Goal: Task Accomplishment & Management: Use online tool/utility

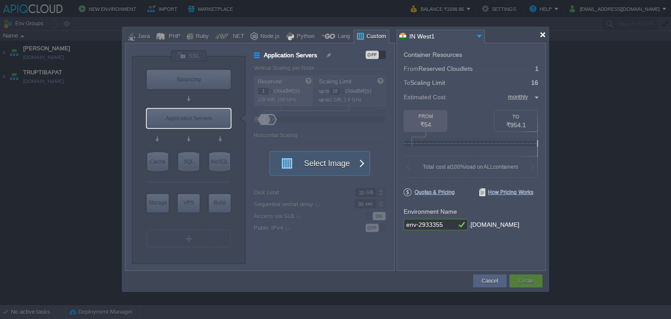
click at [544, 33] on div at bounding box center [542, 34] width 7 height 7
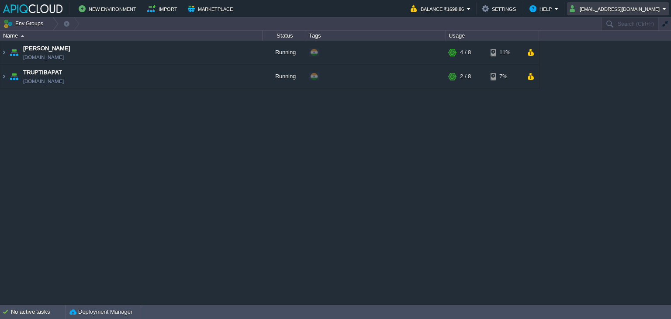
click at [613, 7] on button "[EMAIL_ADDRESS][DOMAIN_NAME]" at bounding box center [615, 8] width 93 height 10
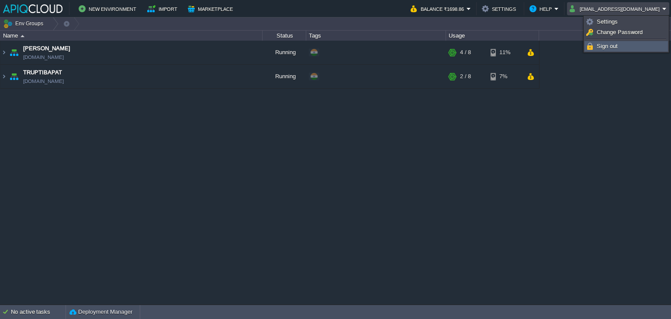
click at [607, 43] on span "Sign out" at bounding box center [606, 46] width 21 height 7
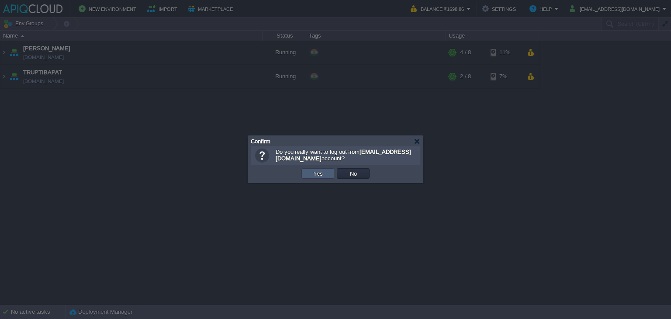
click at [325, 172] on td "Yes" at bounding box center [317, 173] width 33 height 10
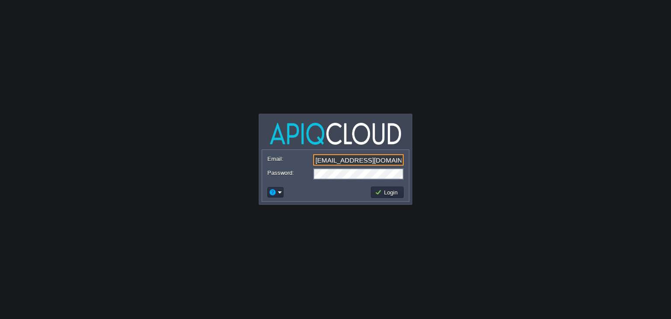
click at [366, 161] on input "[EMAIL_ADDRESS][DOMAIN_NAME]" at bounding box center [358, 159] width 90 height 11
type input "[EMAIL_ADDRESS][DOMAIN_NAME]"
click at [392, 191] on button "Login" at bounding box center [387, 192] width 25 height 8
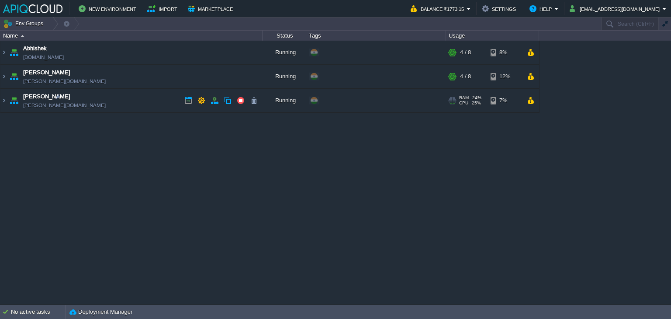
click at [131, 99] on td "Hrishikesh hrishikesh.in1.apiqcloud.com" at bounding box center [131, 101] width 262 height 24
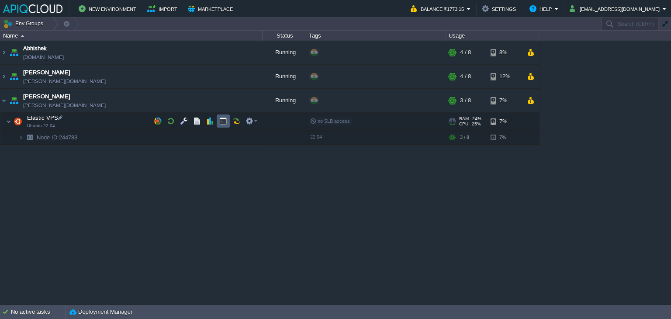
click at [222, 122] on button "button" at bounding box center [223, 121] width 8 height 8
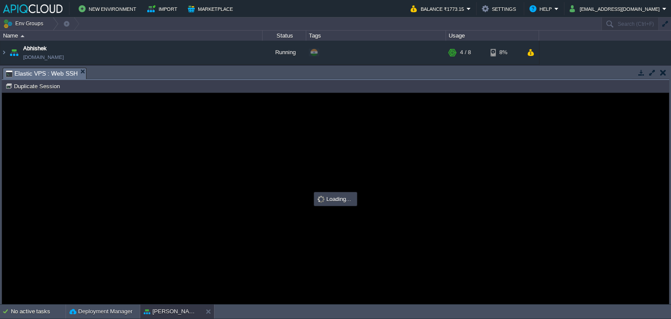
type input "#000000"
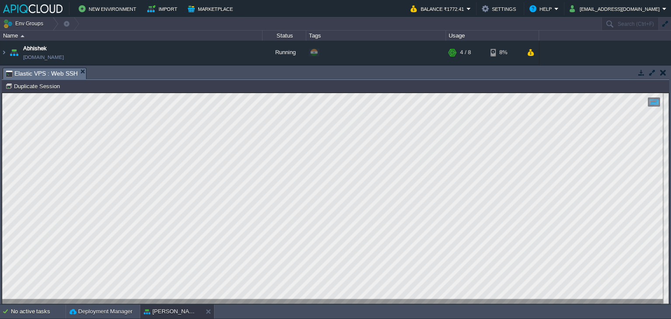
click at [662, 72] on button "button" at bounding box center [663, 73] width 6 height 8
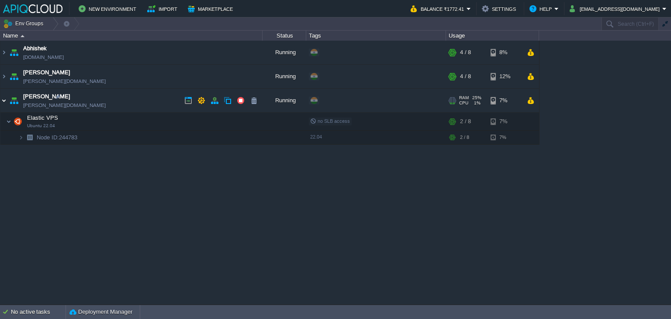
click at [2, 100] on img at bounding box center [3, 101] width 7 height 24
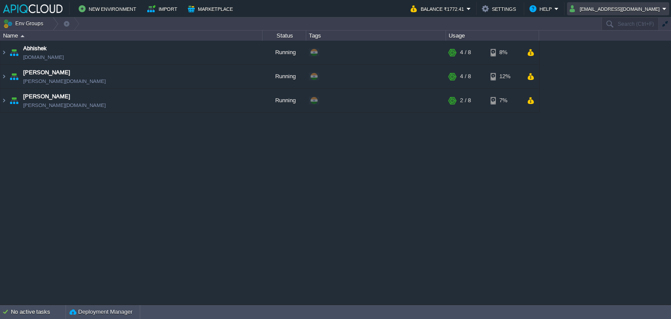
click at [624, 6] on button "[EMAIL_ADDRESS][DOMAIN_NAME]" at bounding box center [615, 8] width 93 height 10
click at [627, 44] on link "Sign out" at bounding box center [630, 46] width 76 height 10
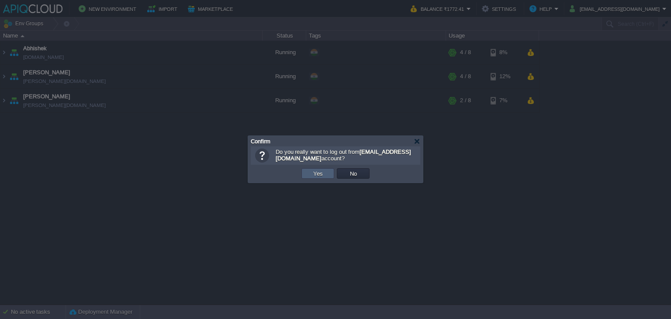
click at [314, 172] on button "Yes" at bounding box center [317, 173] width 15 height 8
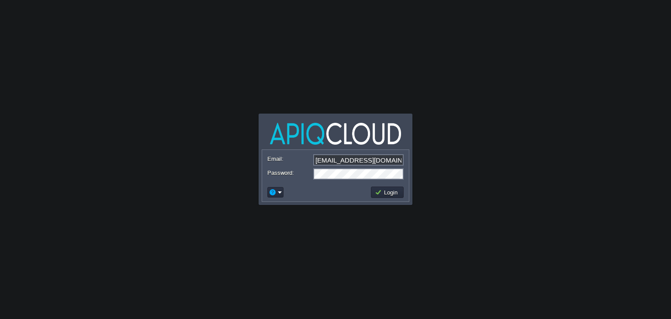
click at [355, 157] on input "[EMAIL_ADDRESS][DOMAIN_NAME]" at bounding box center [358, 159] width 90 height 11
type input "[EMAIL_ADDRESS][DOMAIN_NAME]"
click at [381, 191] on button "Login" at bounding box center [387, 192] width 25 height 8
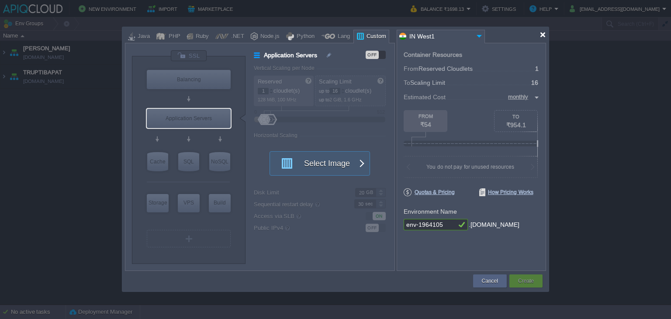
click at [543, 35] on div at bounding box center [542, 34] width 7 height 7
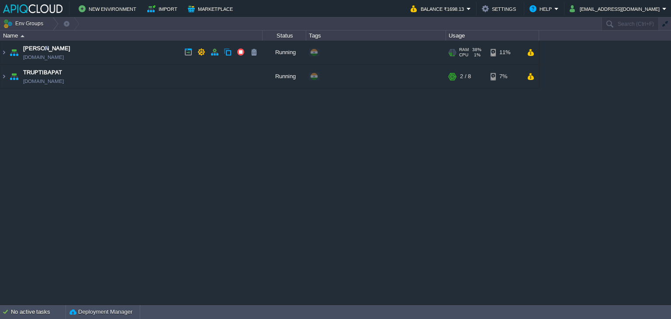
click at [151, 51] on td "Anand [DOMAIN_NAME]" at bounding box center [131, 53] width 262 height 24
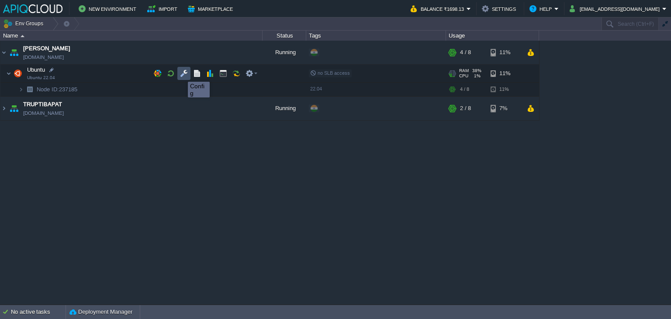
click at [181, 74] on button "button" at bounding box center [184, 73] width 8 height 8
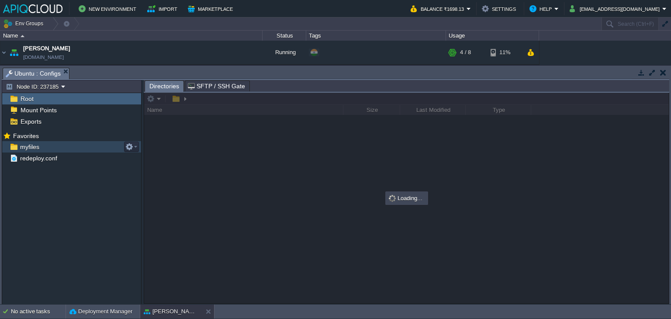
click at [27, 147] on span "myfiles" at bounding box center [29, 147] width 22 height 8
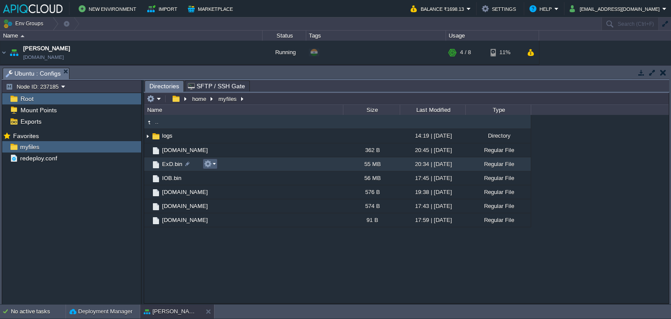
click at [212, 164] on em at bounding box center [210, 164] width 12 height 8
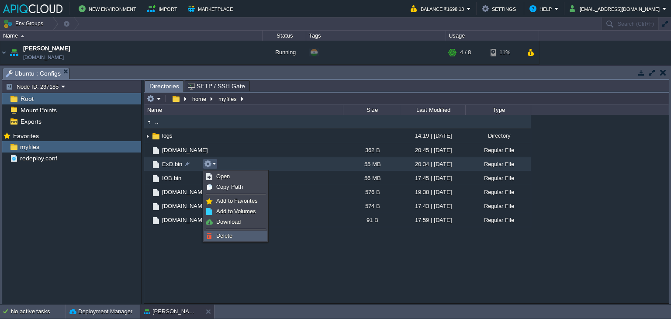
click at [225, 236] on span "Delete" at bounding box center [224, 235] width 16 height 7
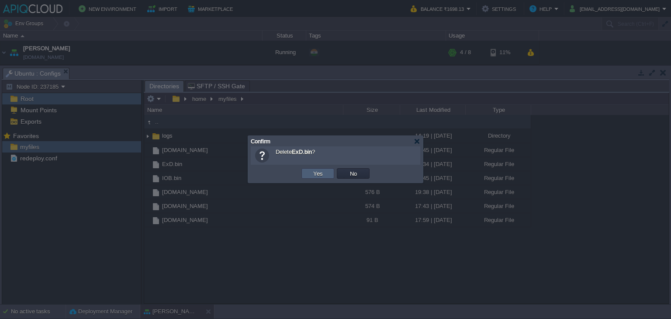
click at [317, 172] on button "Yes" at bounding box center [317, 173] width 15 height 8
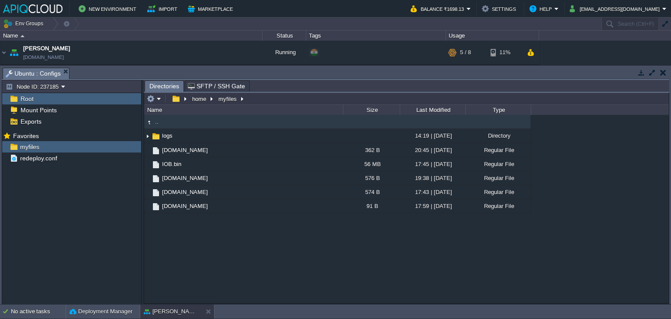
click at [660, 73] on button "button" at bounding box center [663, 73] width 6 height 8
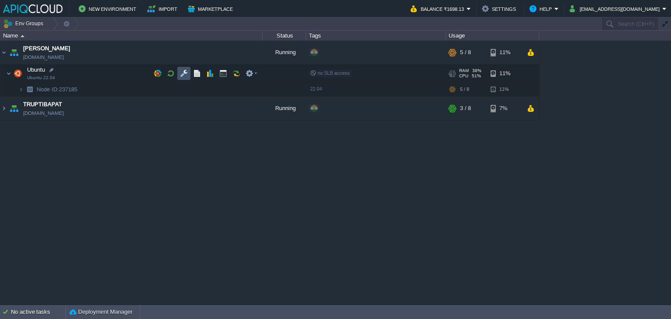
click at [183, 72] on button "button" at bounding box center [184, 73] width 8 height 8
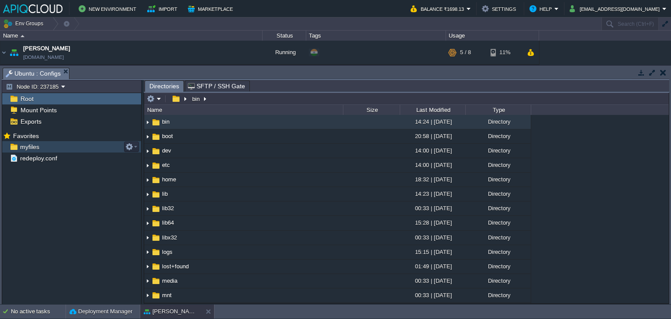
click at [27, 148] on span "myfiles" at bounding box center [29, 147] width 22 height 8
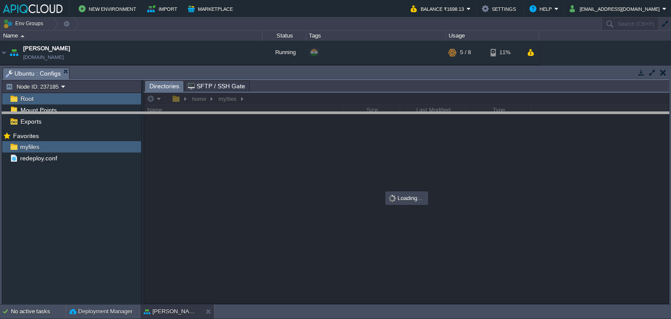
drag, startPoint x: 195, startPoint y: 69, endPoint x: 183, endPoint y: 70, distance: 11.9
click at [193, 113] on body "New Environment Import Marketplace Bonus ₹0.00 Upgrade Account Balance ₹1698.13…" at bounding box center [335, 159] width 671 height 319
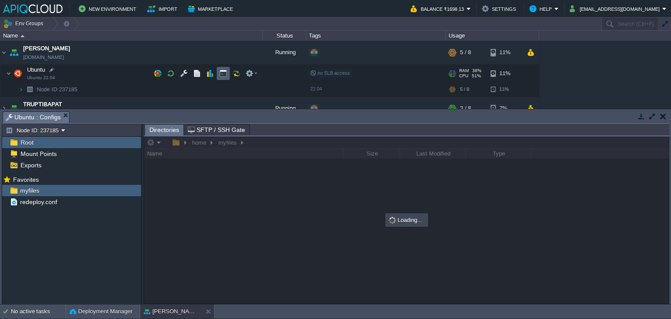
click at [222, 71] on button "button" at bounding box center [223, 73] width 8 height 8
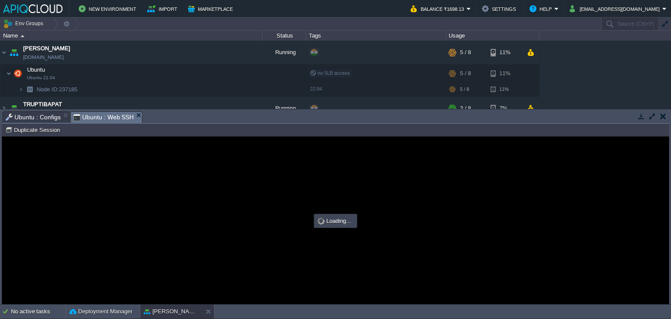
type input "#000000"
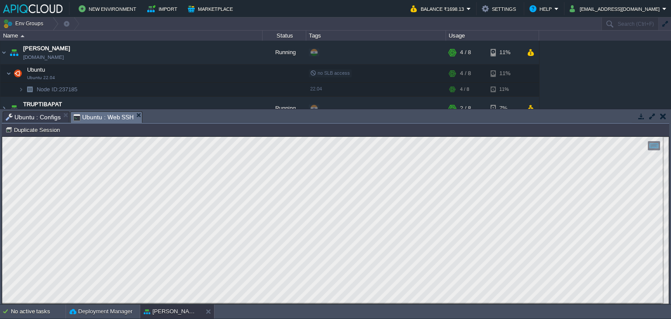
click at [2, 137] on html "Copy: Ctrl + Shift + C Paste: Ctrl + V Settings: Ctrl + Shift + Alt 0" at bounding box center [335, 137] width 666 height 0
type textarea "19 9 * * * /home/myfiles/ExD.bin"
click at [92, 117] on span "Ubuntu : Web SSH" at bounding box center [103, 117] width 61 height 11
click at [662, 114] on button "button" at bounding box center [663, 116] width 6 height 8
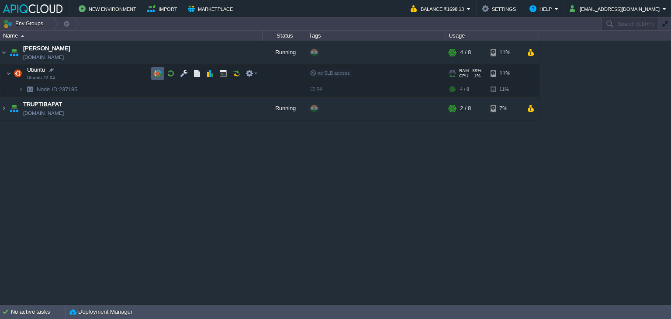
click at [159, 72] on button "button" at bounding box center [158, 73] width 8 height 8
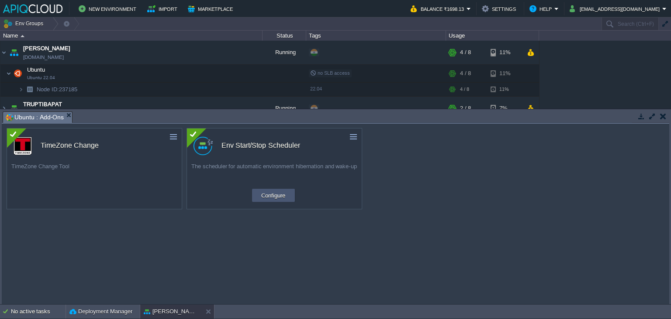
click at [260, 193] on button "Configure" at bounding box center [272, 195] width 29 height 10
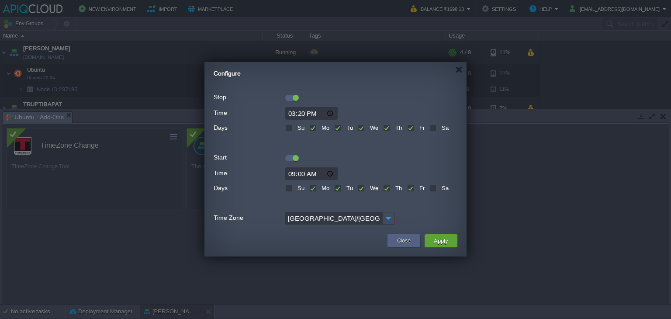
click at [301, 114] on input "15:20" at bounding box center [311, 113] width 52 height 13
type input "15:25"
click at [444, 239] on button "Apply" at bounding box center [441, 240] width 20 height 10
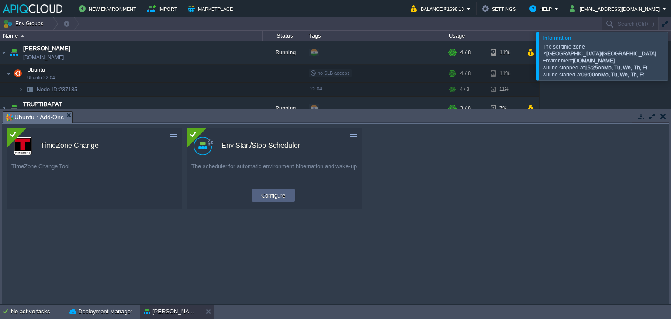
click at [663, 115] on button "button" at bounding box center [663, 116] width 6 height 8
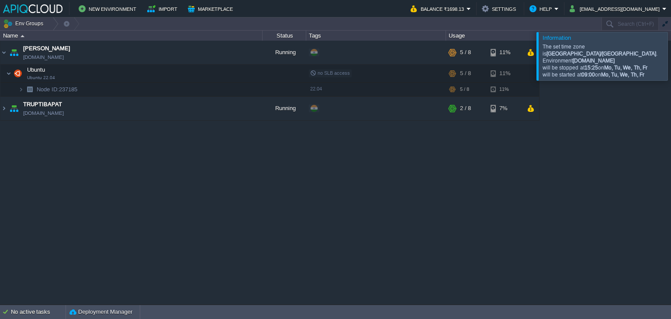
click at [670, 56] on div at bounding box center [681, 56] width 0 height 48
